Goal: Task Accomplishment & Management: Complete application form

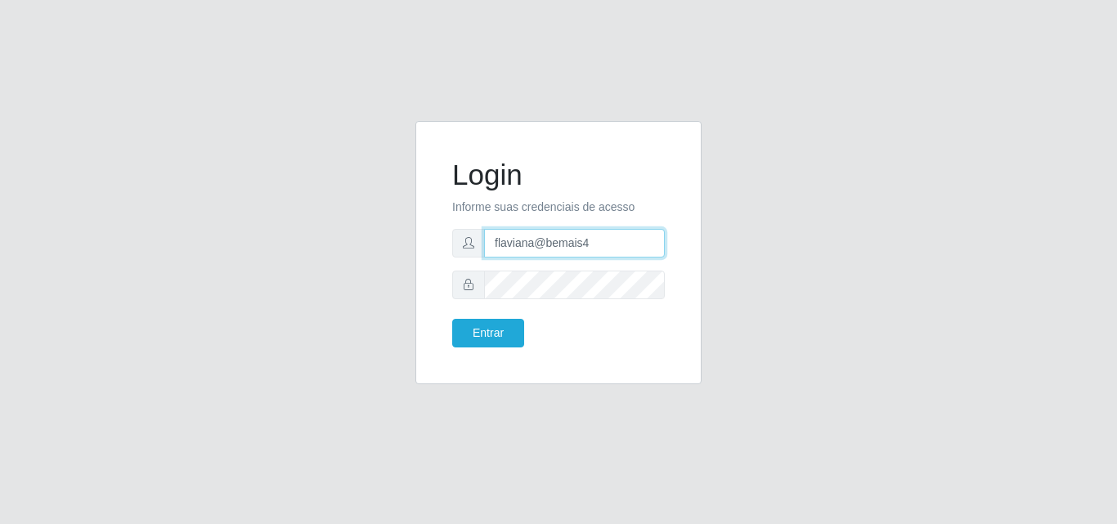
drag, startPoint x: 589, startPoint y: 244, endPoint x: 543, endPoint y: 250, distance: 46.9
click at [543, 250] on input "flaviana@bemais4" at bounding box center [574, 243] width 181 height 29
type input "flaviana@b3ruas"
click at [477, 302] on form "Login Informe suas credenciais de acesso flaviana@b3ruas Entrar" at bounding box center [558, 253] width 213 height 190
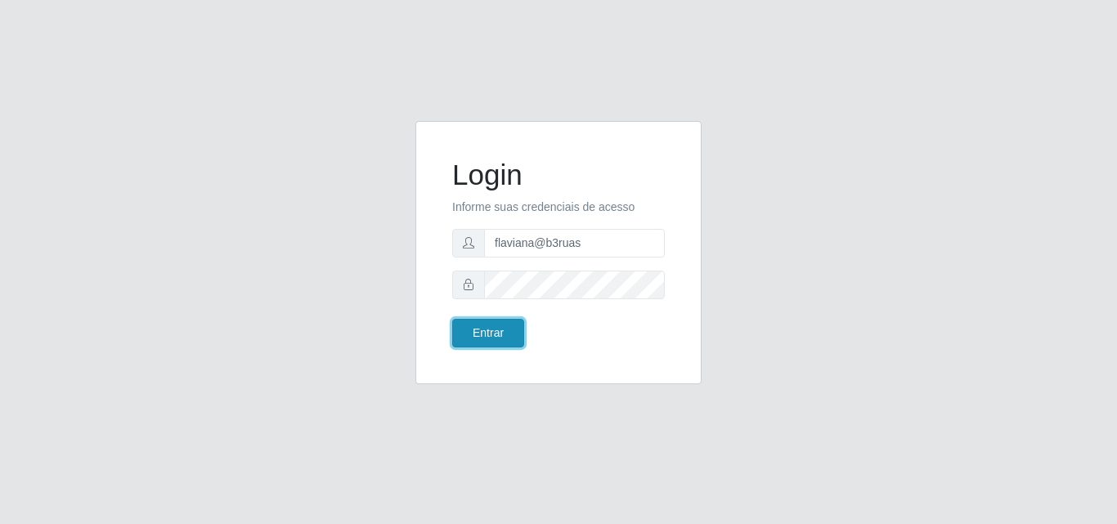
click at [481, 337] on button "Entrar" at bounding box center [488, 333] width 72 height 29
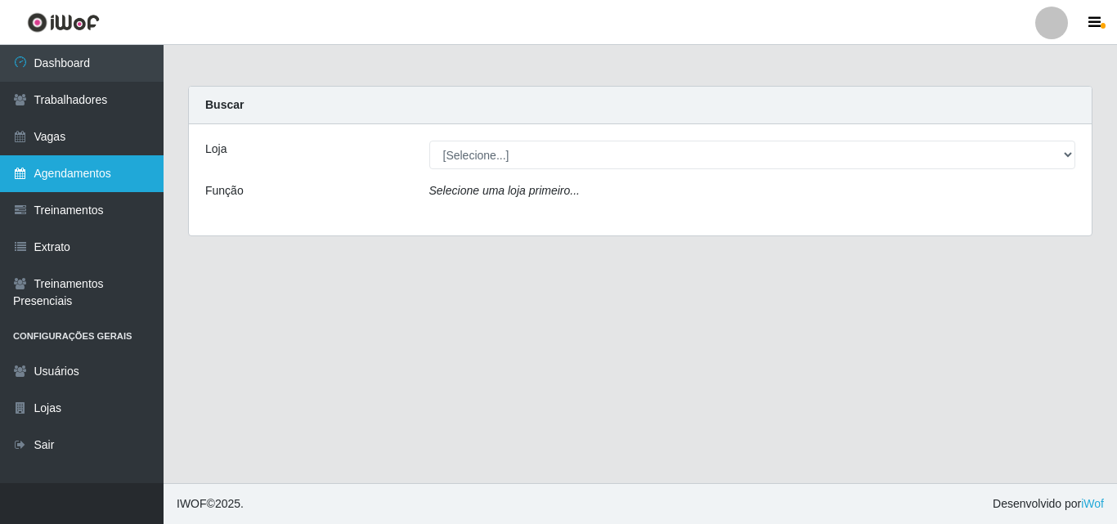
click at [39, 176] on link "Agendamentos" at bounding box center [81, 173] width 163 height 37
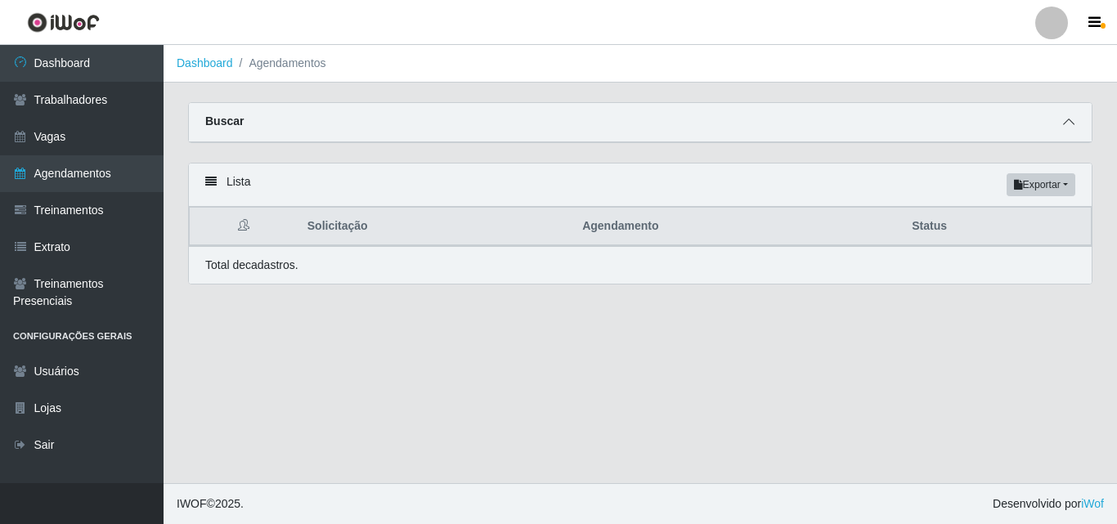
click at [1064, 123] on icon at bounding box center [1068, 121] width 11 height 11
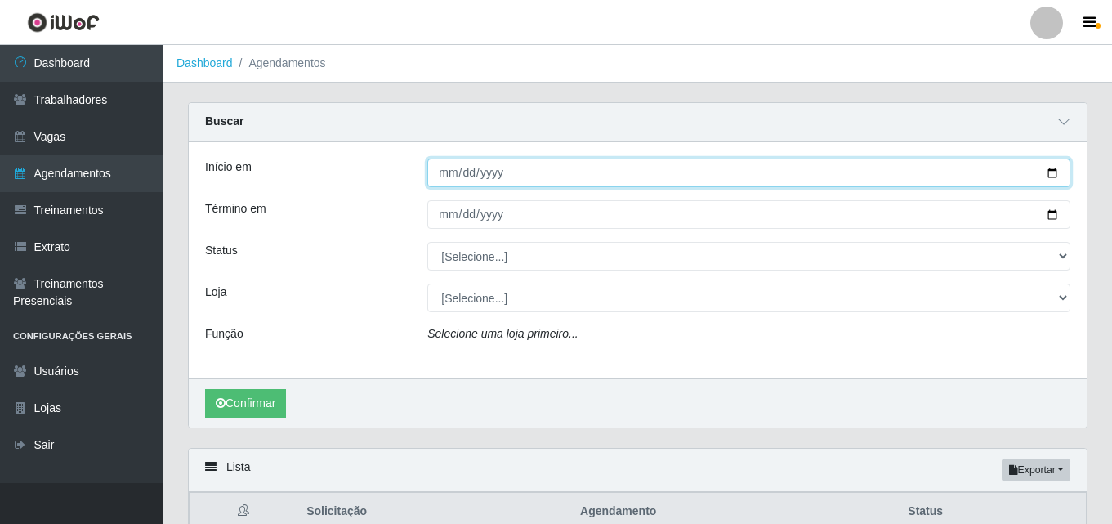
click at [450, 176] on input "Início em" at bounding box center [748, 173] width 643 height 29
type input "[DATE]"
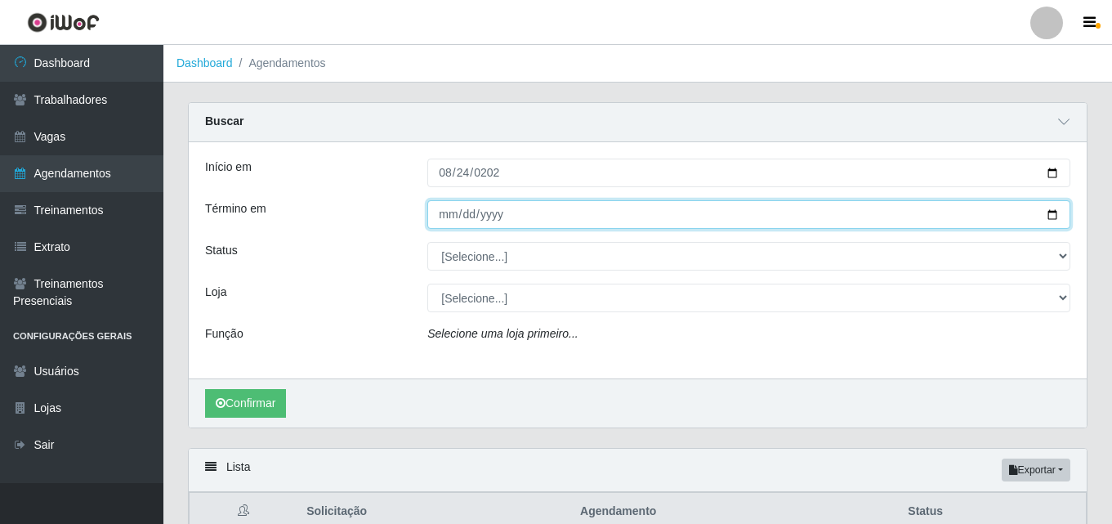
click at [440, 216] on input "Término em" at bounding box center [748, 214] width 643 height 29
type input "[DATE]"
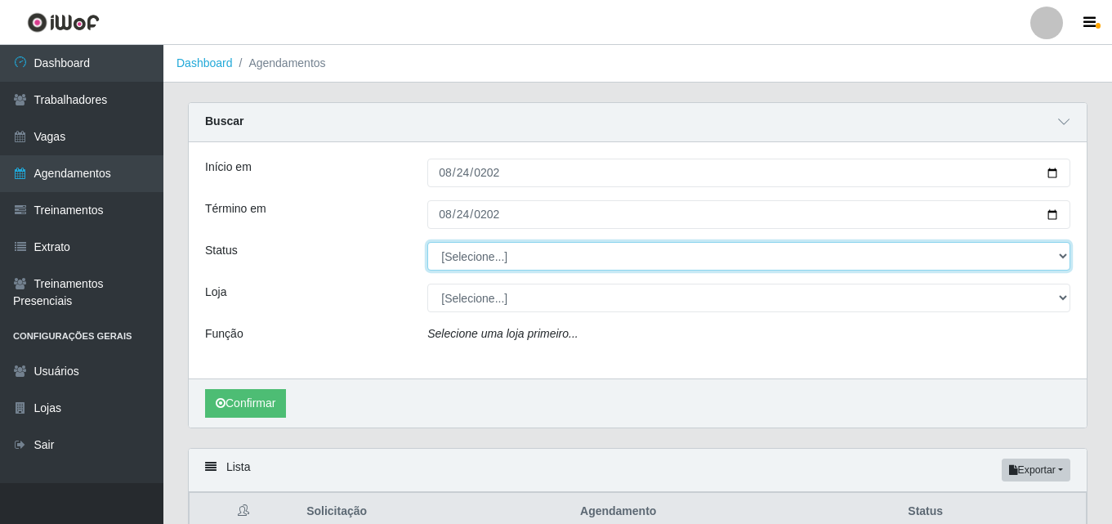
click at [460, 253] on select "[Selecione...] AGENDADO AGUARDANDO LIBERAR EM ANDAMENTO EM REVISÃO FINALIZADO C…" at bounding box center [748, 256] width 643 height 29
select select "AGENDADO"
click at [427, 243] on select "[Selecione...] AGENDADO AGUARDANDO LIBERAR EM ANDAMENTO EM REVISÃO FINALIZADO C…" at bounding box center [748, 256] width 643 height 29
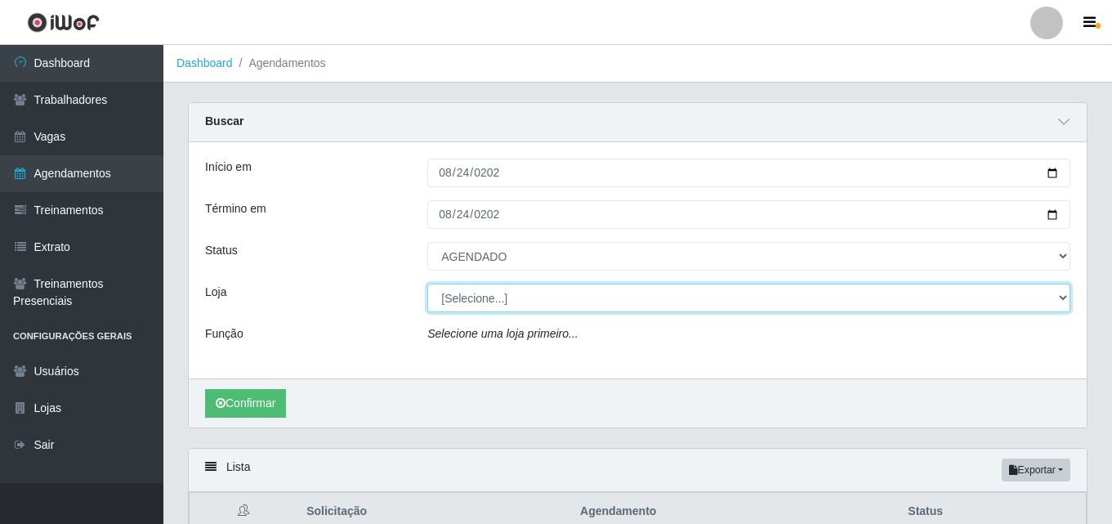
click at [463, 302] on select "[Selecione...] Bemais Supermercados - [GEOGRAPHIC_DATA]" at bounding box center [748, 298] width 643 height 29
select select "249"
click at [427, 284] on select "[Selecione...] Bemais Supermercados - [GEOGRAPHIC_DATA]" at bounding box center [748, 298] width 643 height 29
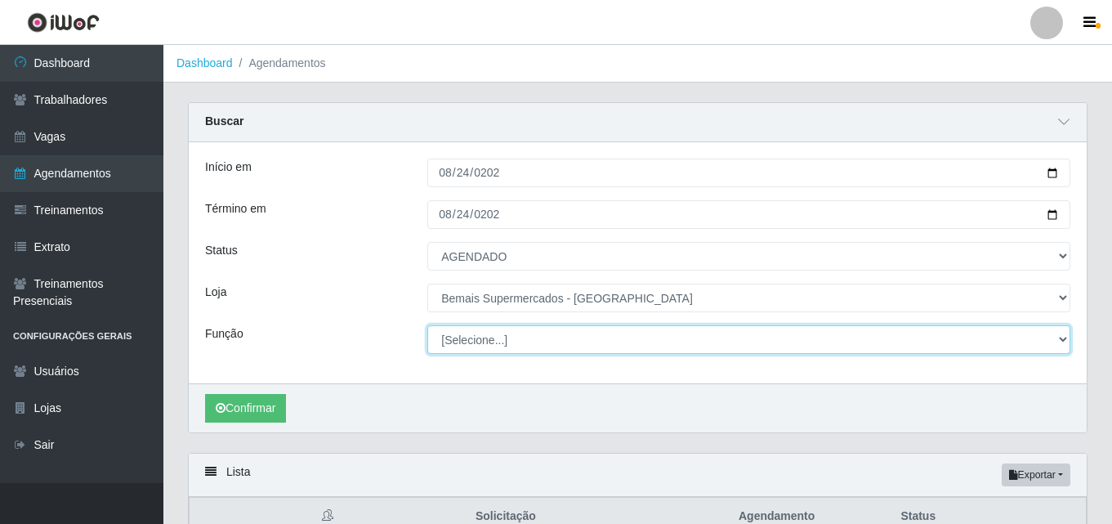
click at [454, 341] on select "[Selecione...] ASG ASG + ASG ++ Auxiliar de Depósito Auxiliar de Depósito + Aux…" at bounding box center [748, 339] width 643 height 29
select select "120"
click at [427, 326] on select "[Selecione...] ASG ASG + ASG ++ Auxiliar de Depósito Auxiliar de Depósito + Aux…" at bounding box center [748, 339] width 643 height 29
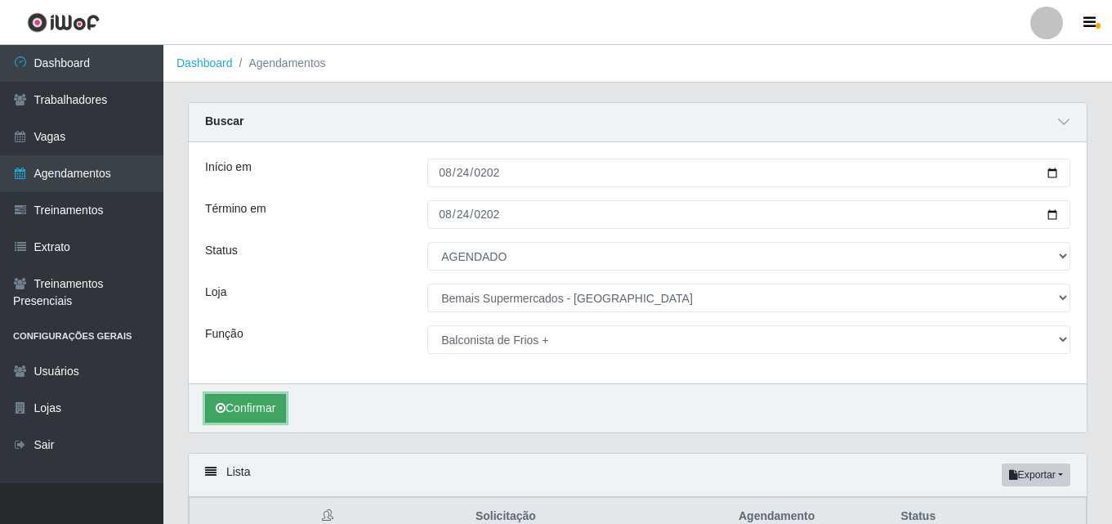
click at [265, 409] on button "Confirmar" at bounding box center [245, 408] width 81 height 29
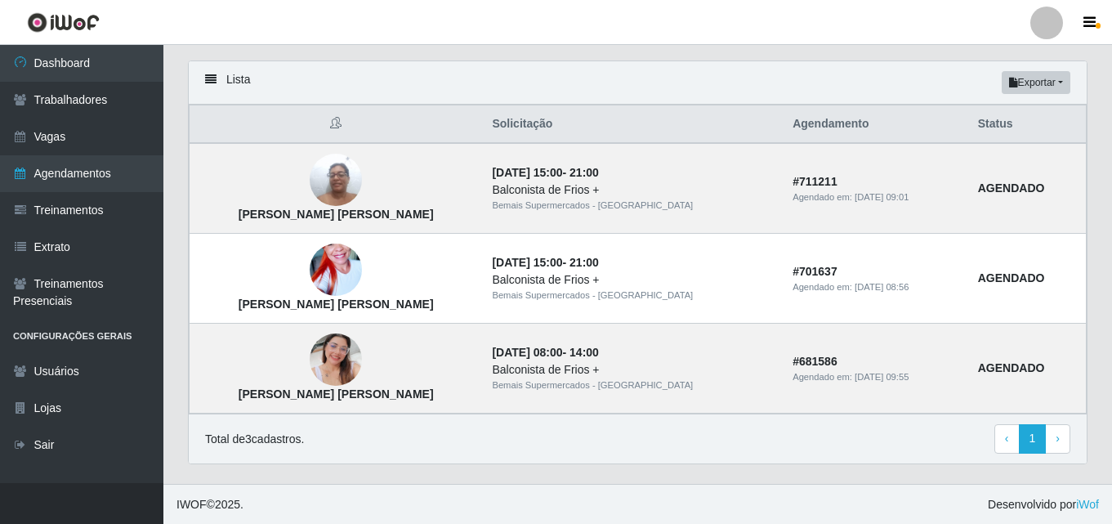
scroll to position [394, 0]
